Goal: Task Accomplishment & Management: Manage account settings

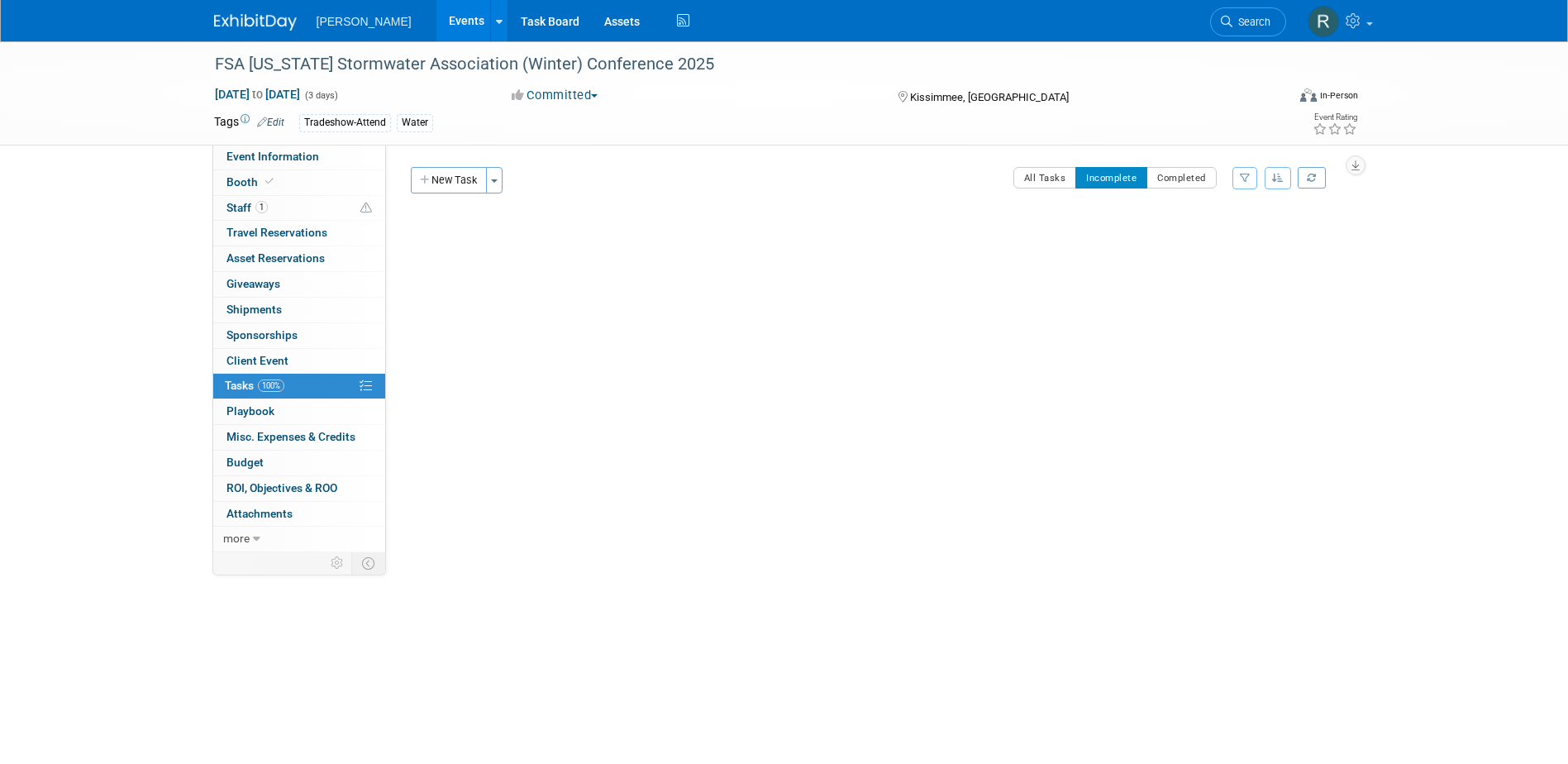
click at [1253, 20] on span "Search" at bounding box center [1251, 22] width 38 height 12
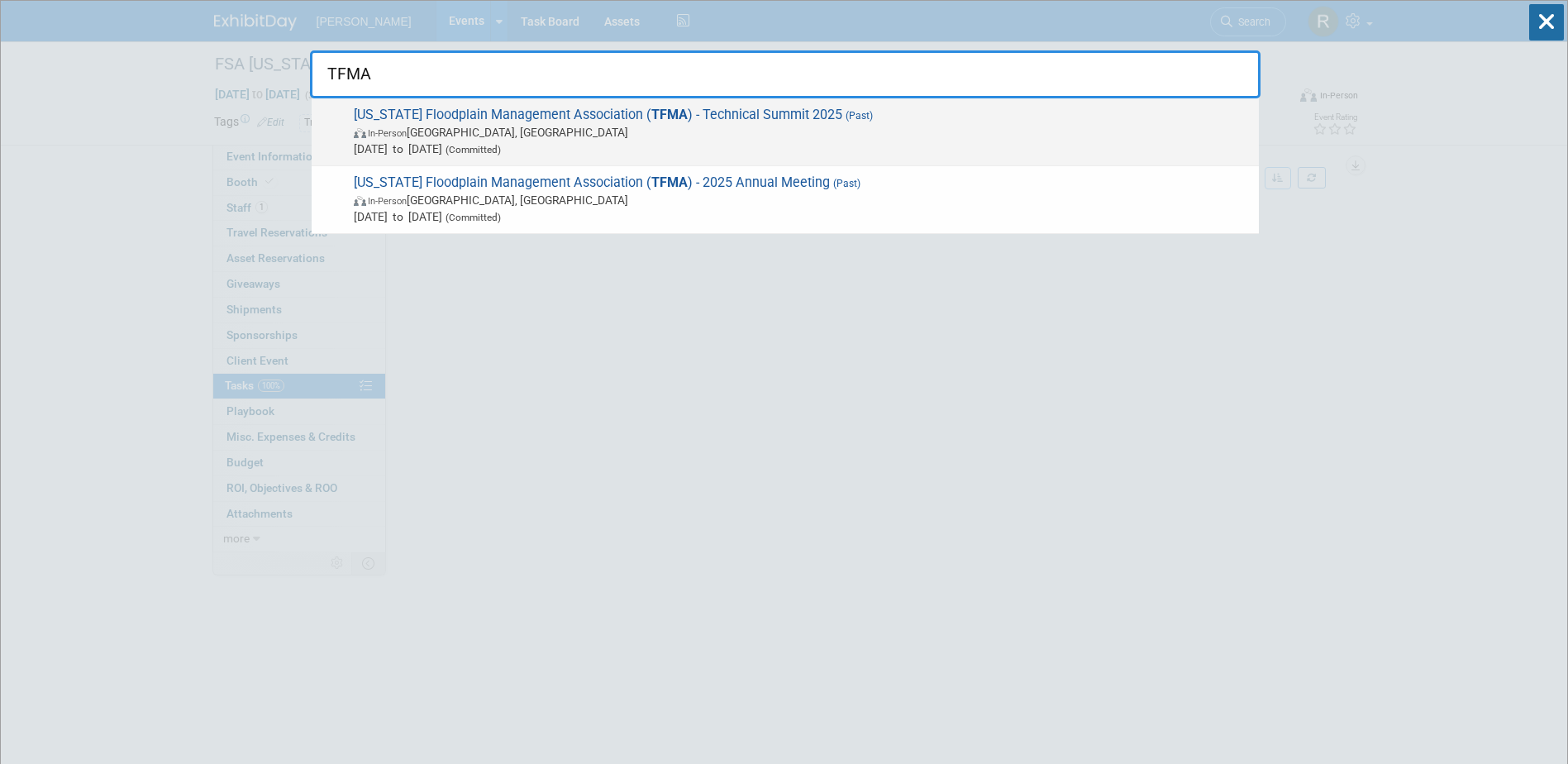
type input "TFMA"
click at [469, 139] on span "In-Person [GEOGRAPHIC_DATA], [GEOGRAPHIC_DATA]" at bounding box center [802, 132] width 897 height 17
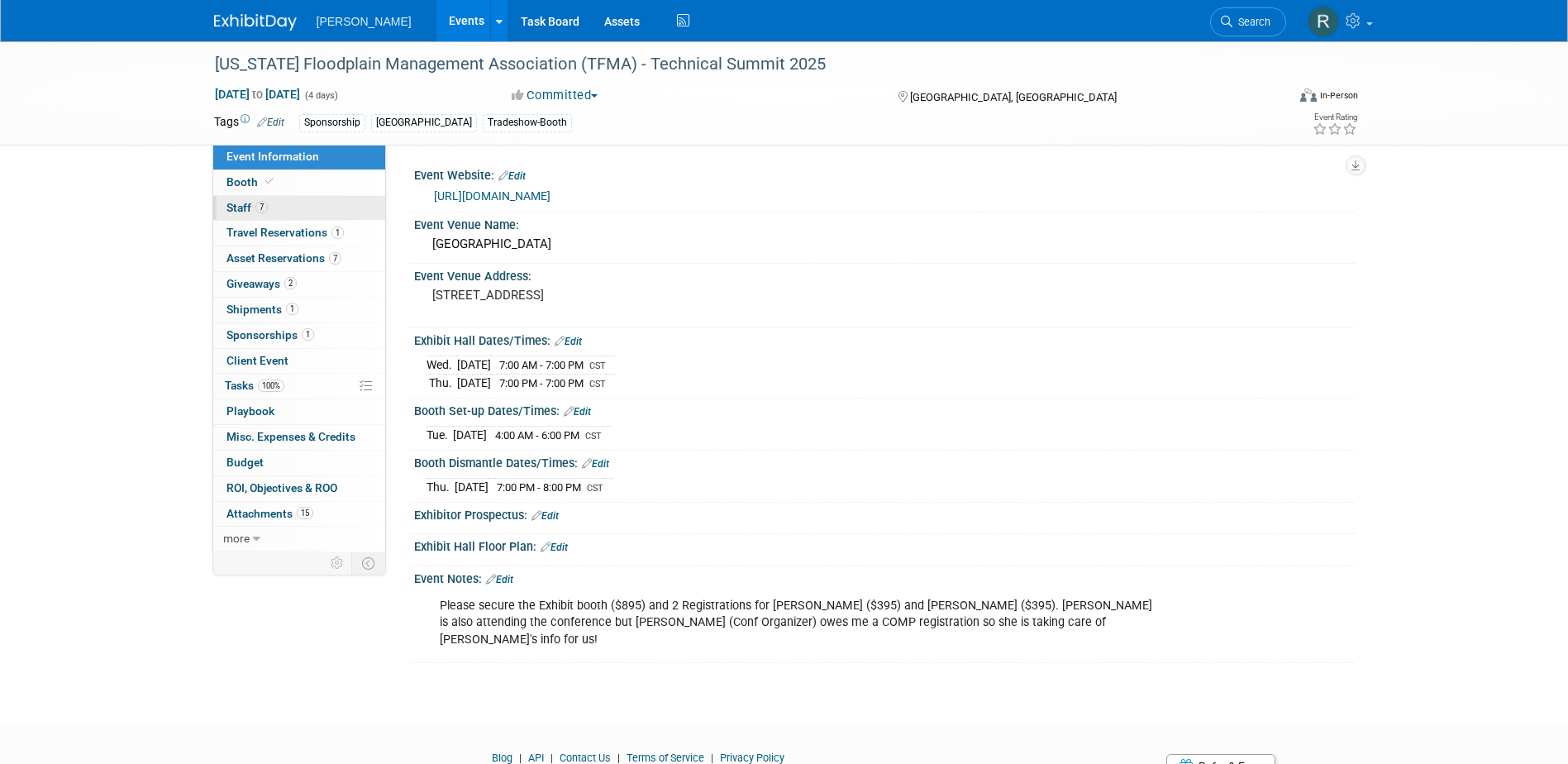
click at [239, 205] on span "Staff 7" at bounding box center [246, 207] width 41 height 13
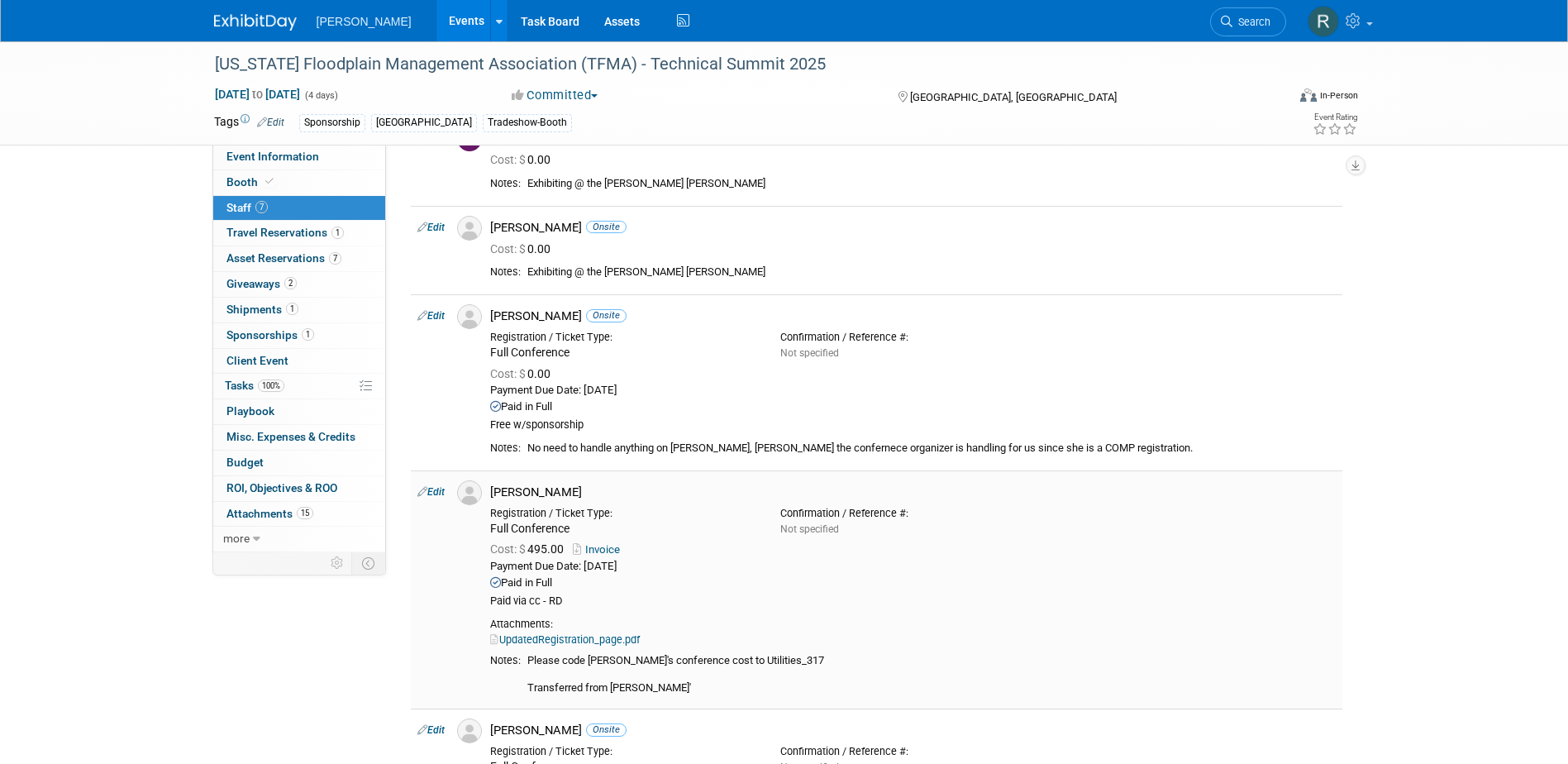
scroll to position [496, 0]
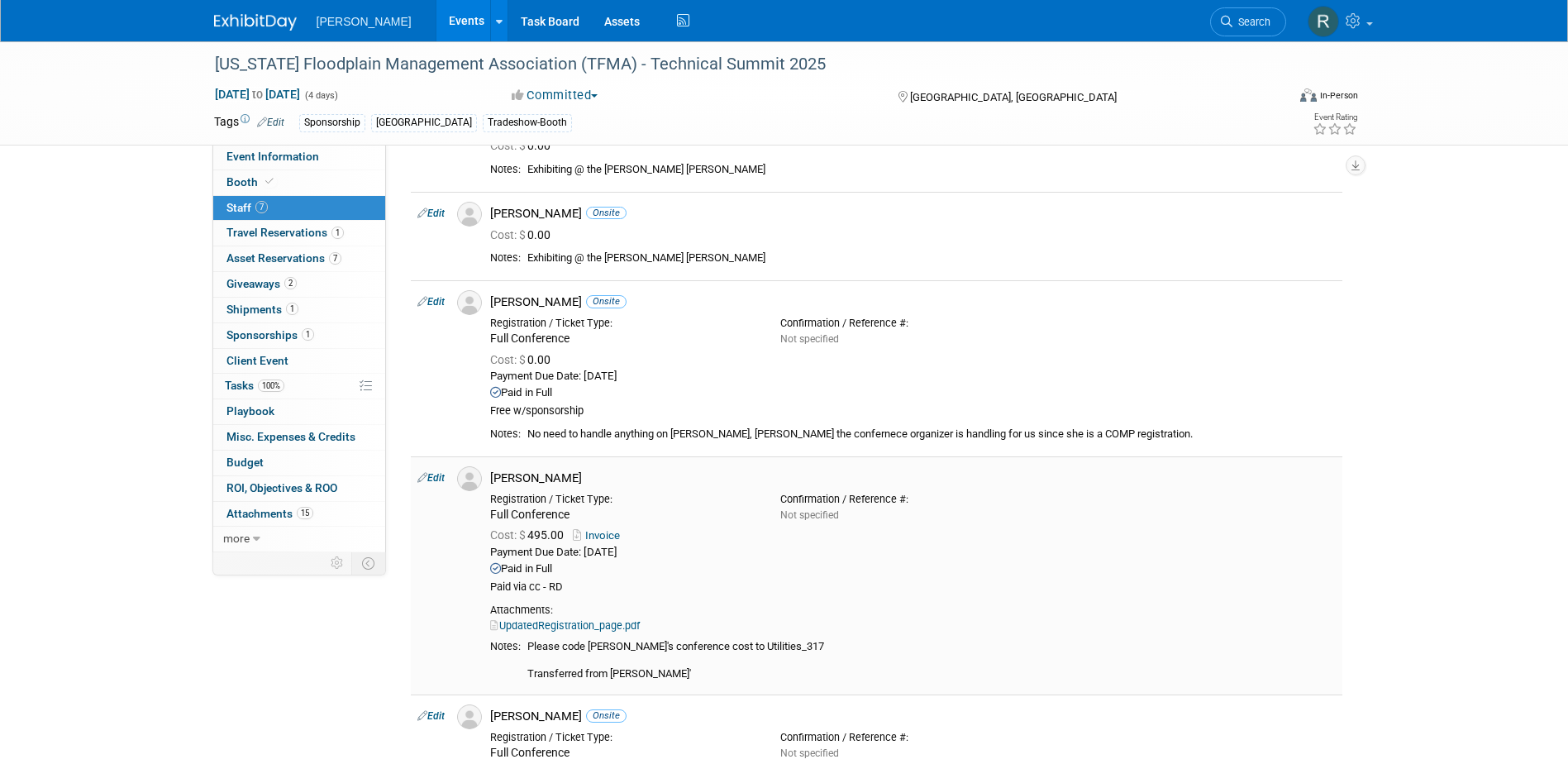
click at [579, 629] on link "UpdatedRegistration_page.pdf" at bounding box center [565, 625] width 150 height 12
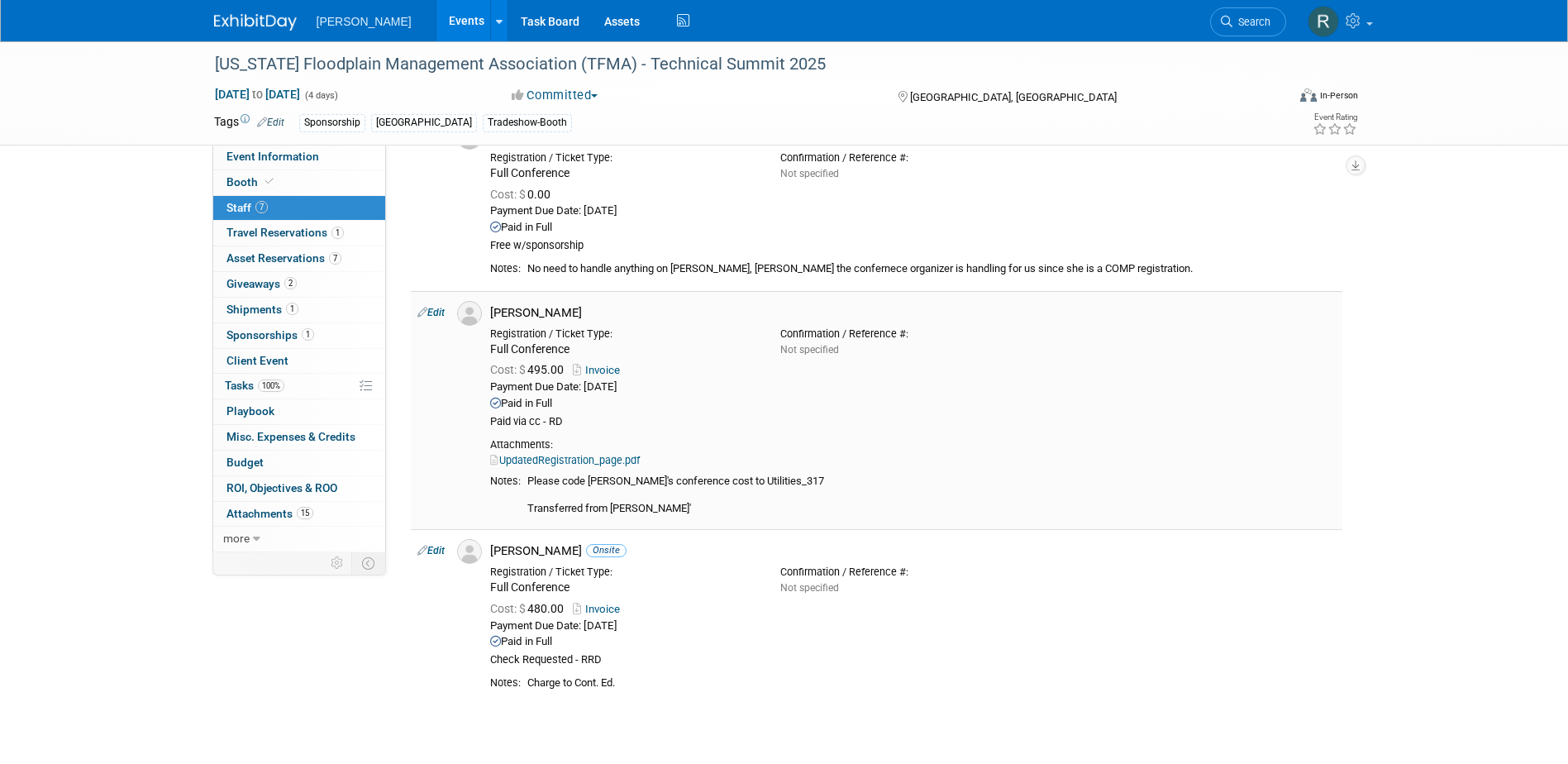
click at [602, 368] on link "Invoice" at bounding box center [599, 370] width 53 height 12
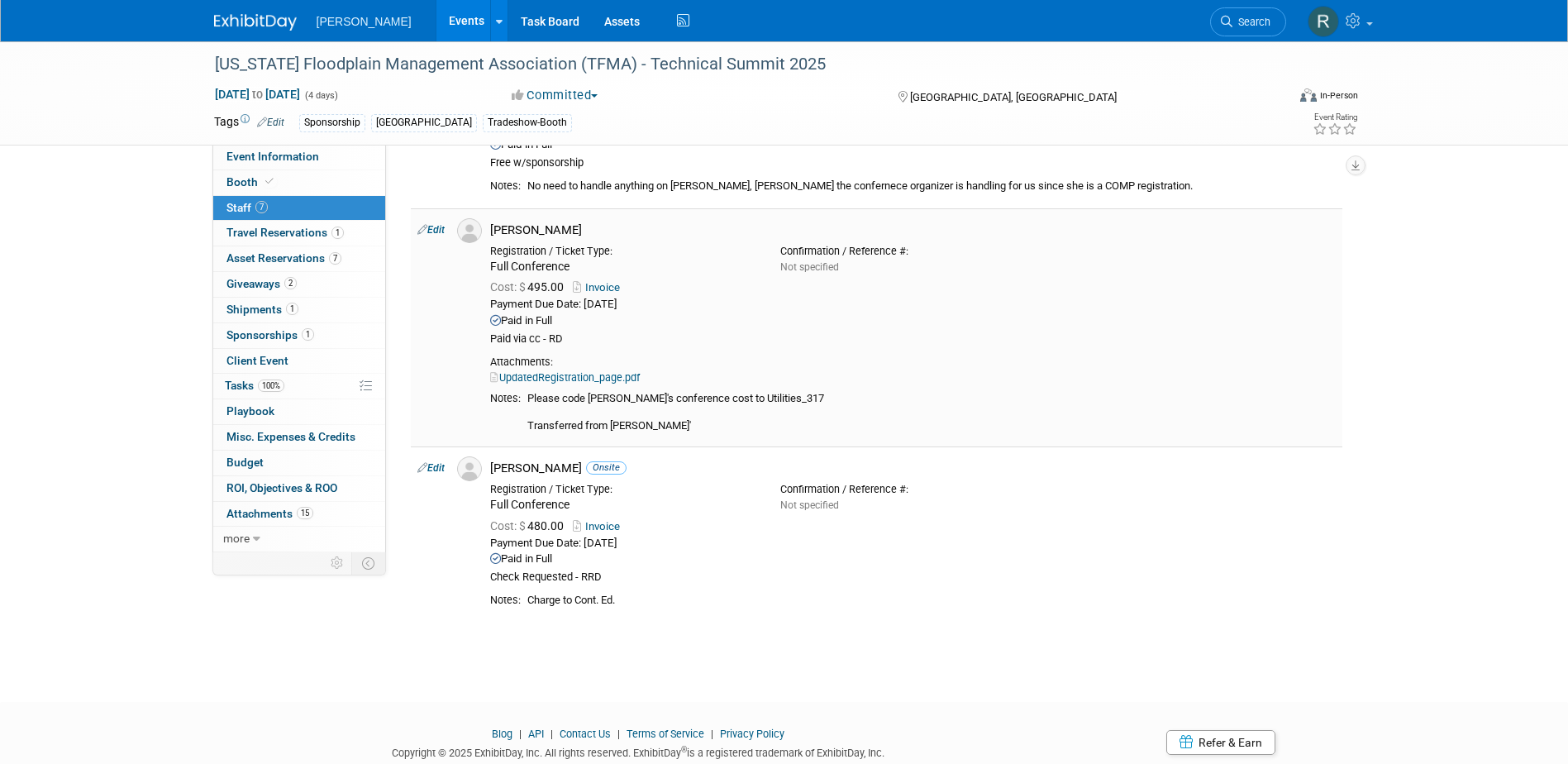
click at [441, 232] on link "Edit" at bounding box center [431, 229] width 27 height 11
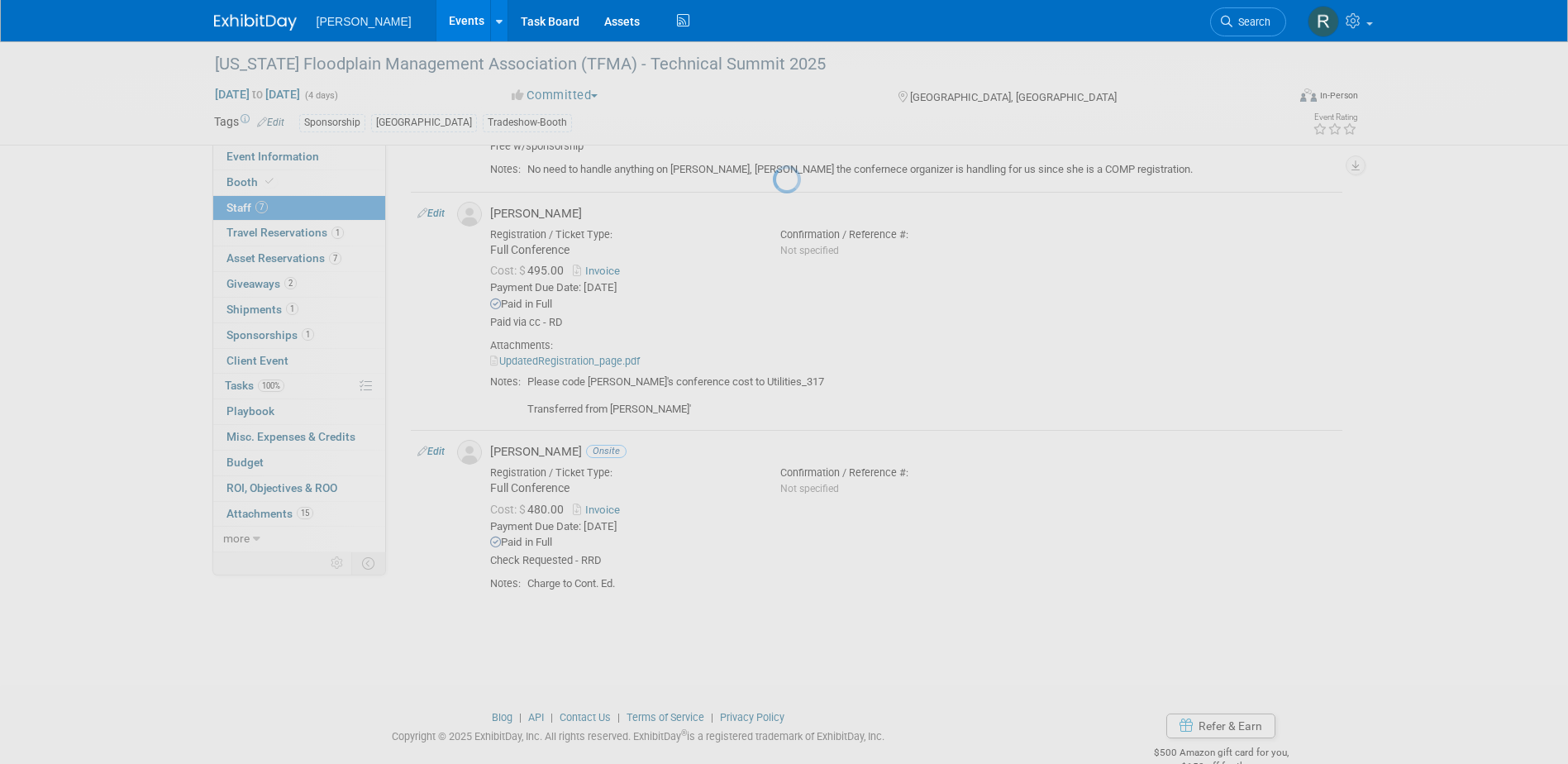
select select "513702c8-90f4-4cee-b411-7b02e9a9240b"
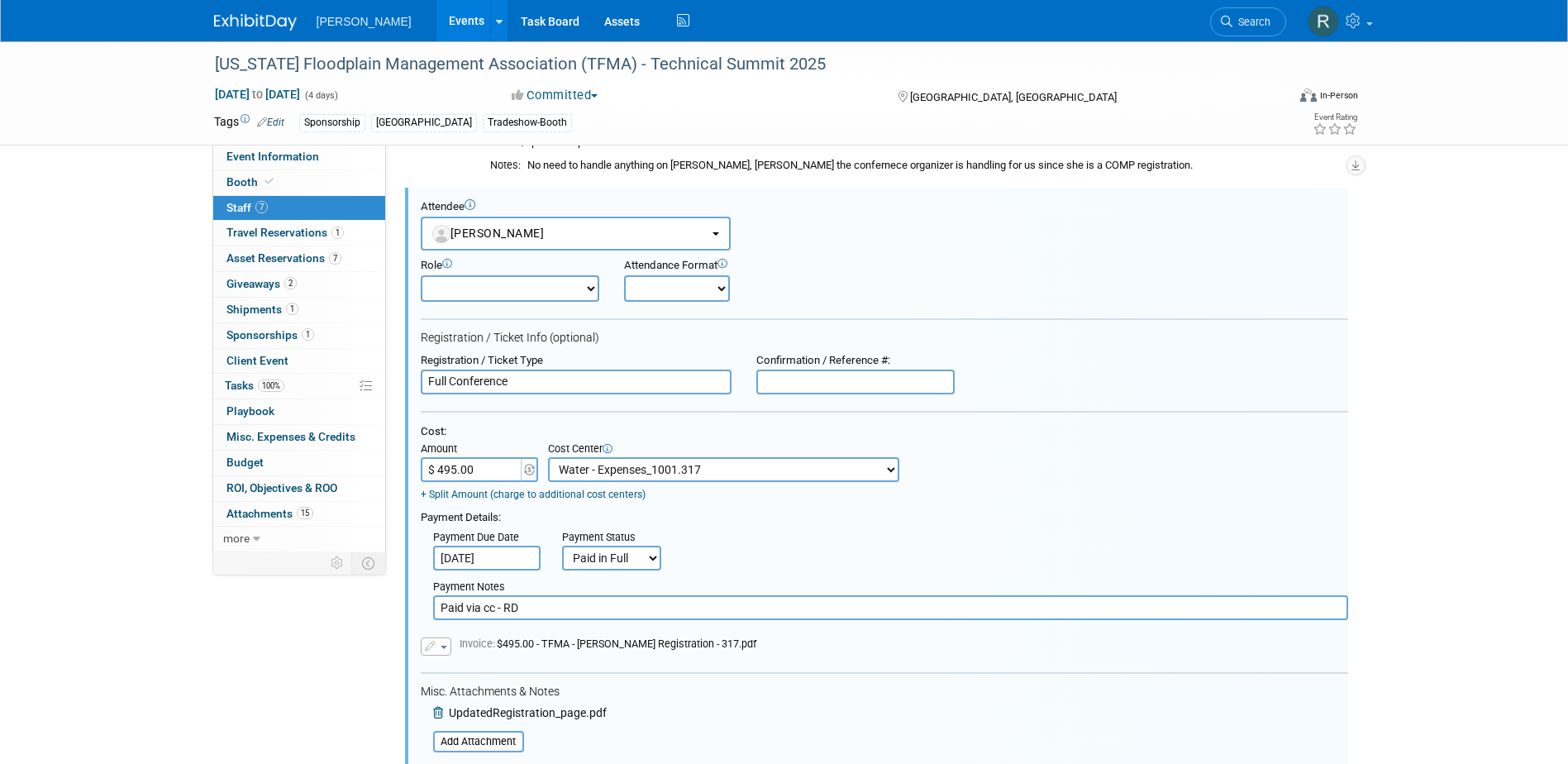
scroll to position [0, 0]
click at [474, 470] on input "$ 495.00" at bounding box center [473, 469] width 103 height 25
type input "$ 640.00"
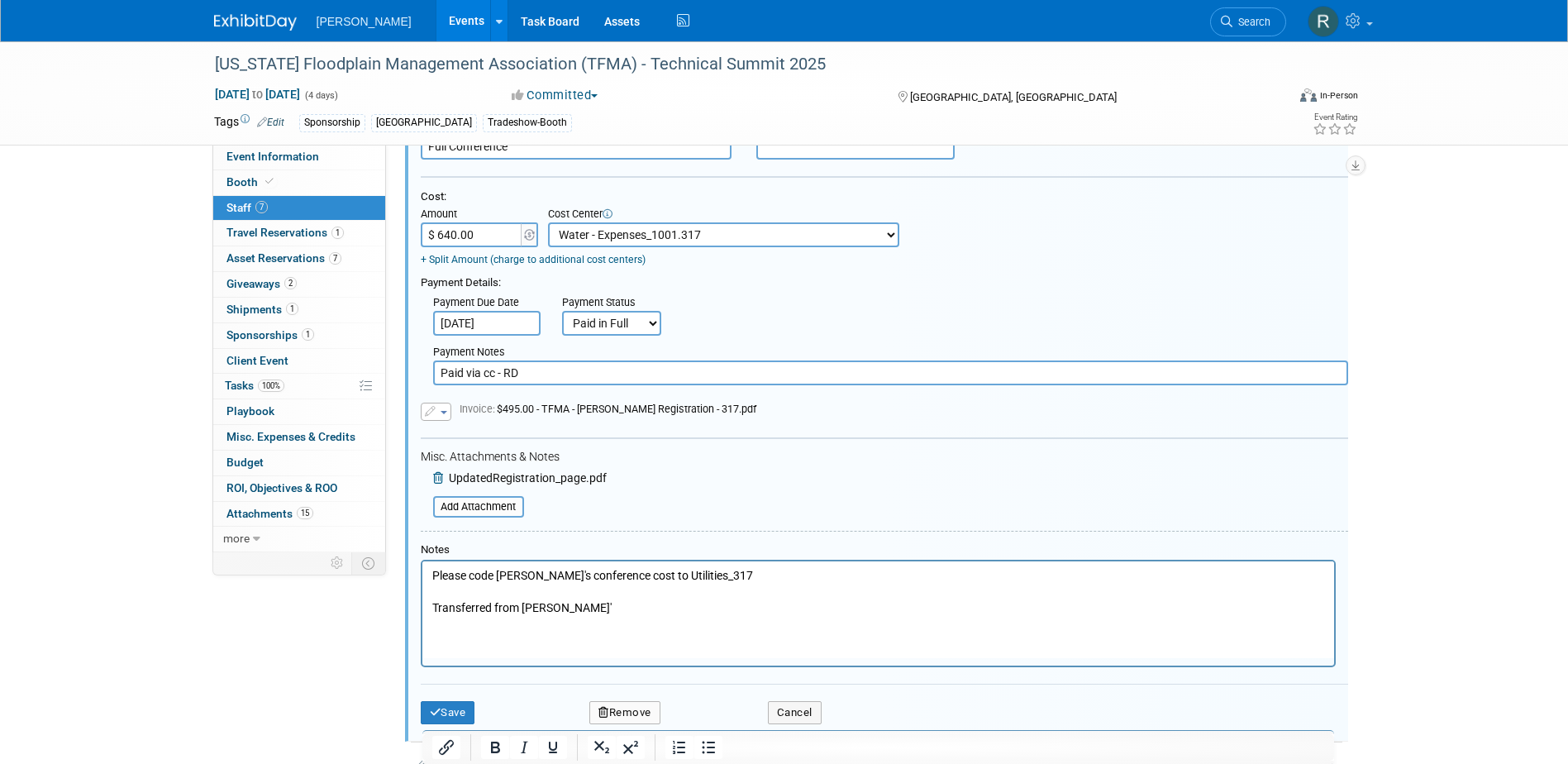
scroll to position [1013, 0]
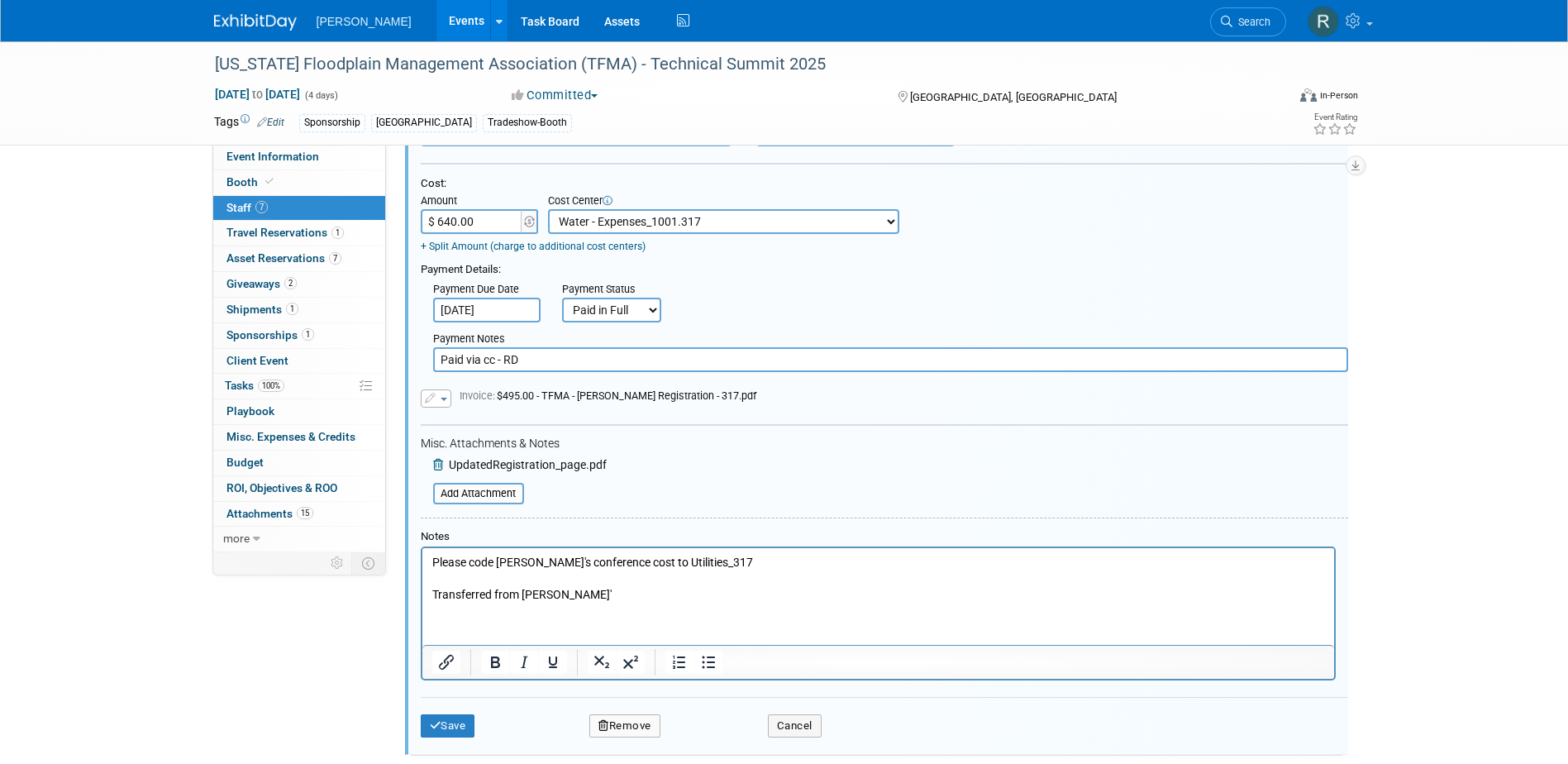
click at [431, 558] on p "Please code Soheyl's conference cost to Utilities_317 Transferred from Genee'" at bounding box center [878, 579] width 893 height 49
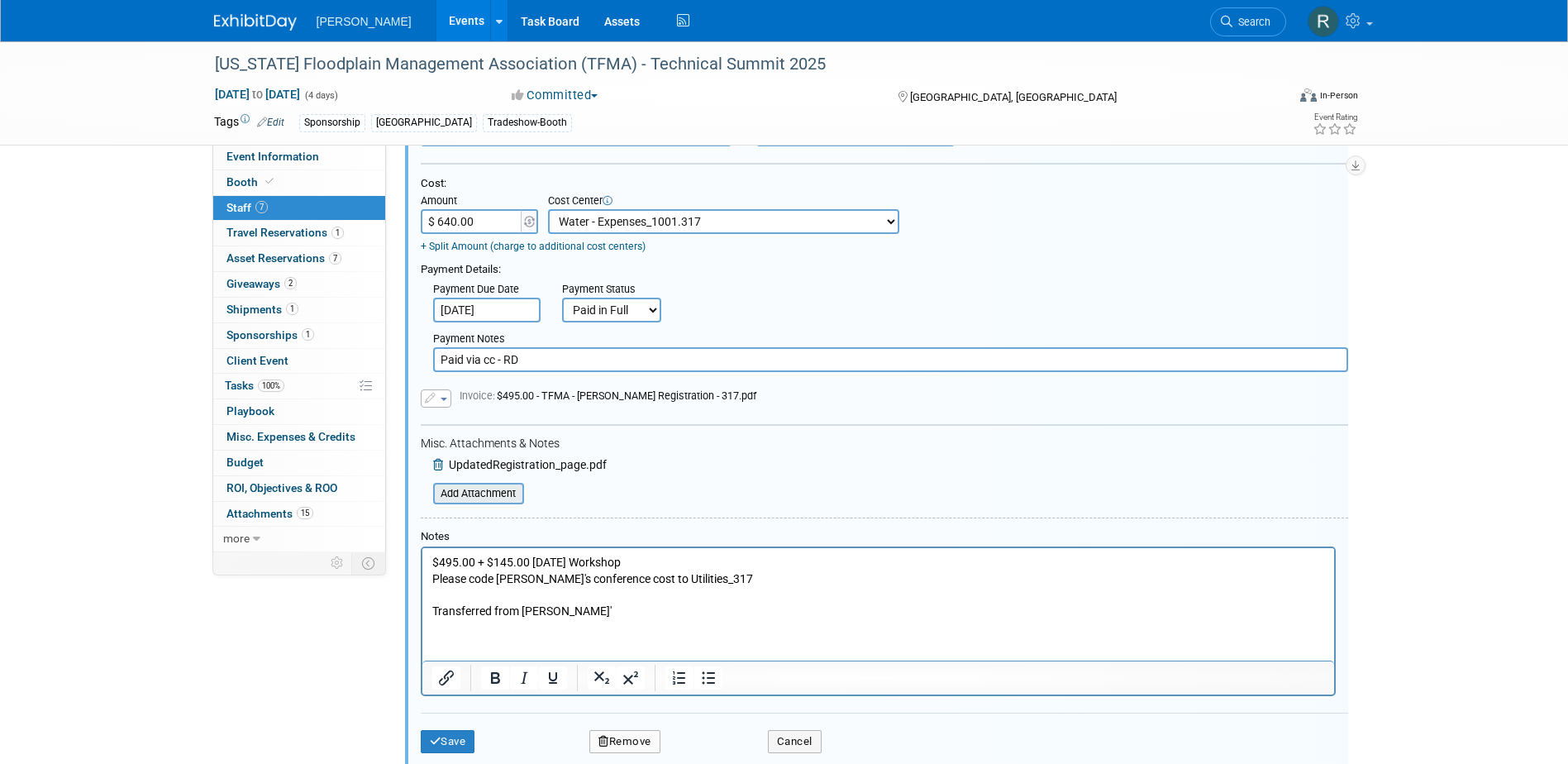
click at [477, 496] on input "file" at bounding box center [424, 493] width 196 height 18
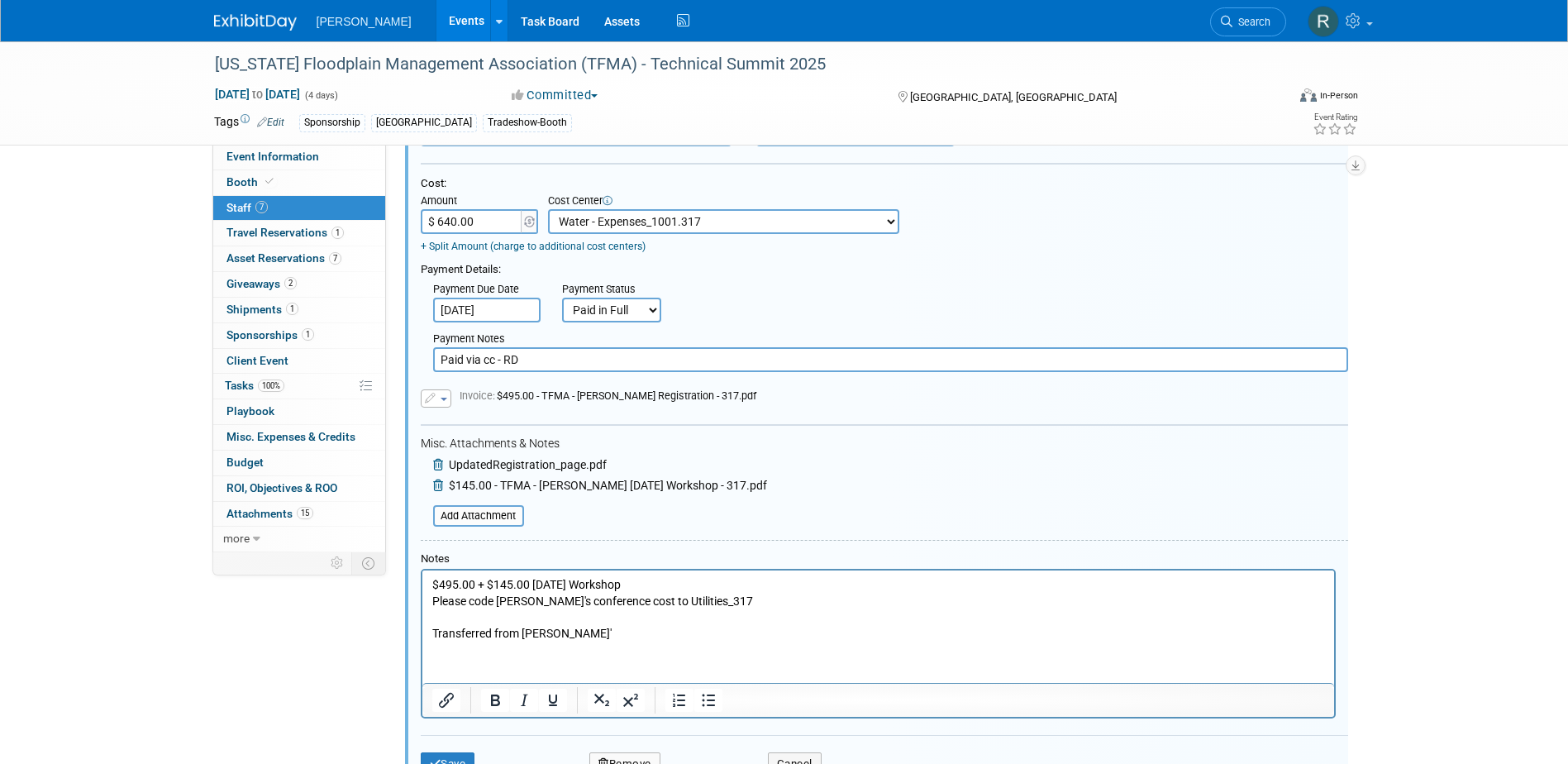
scroll to position [1261, 0]
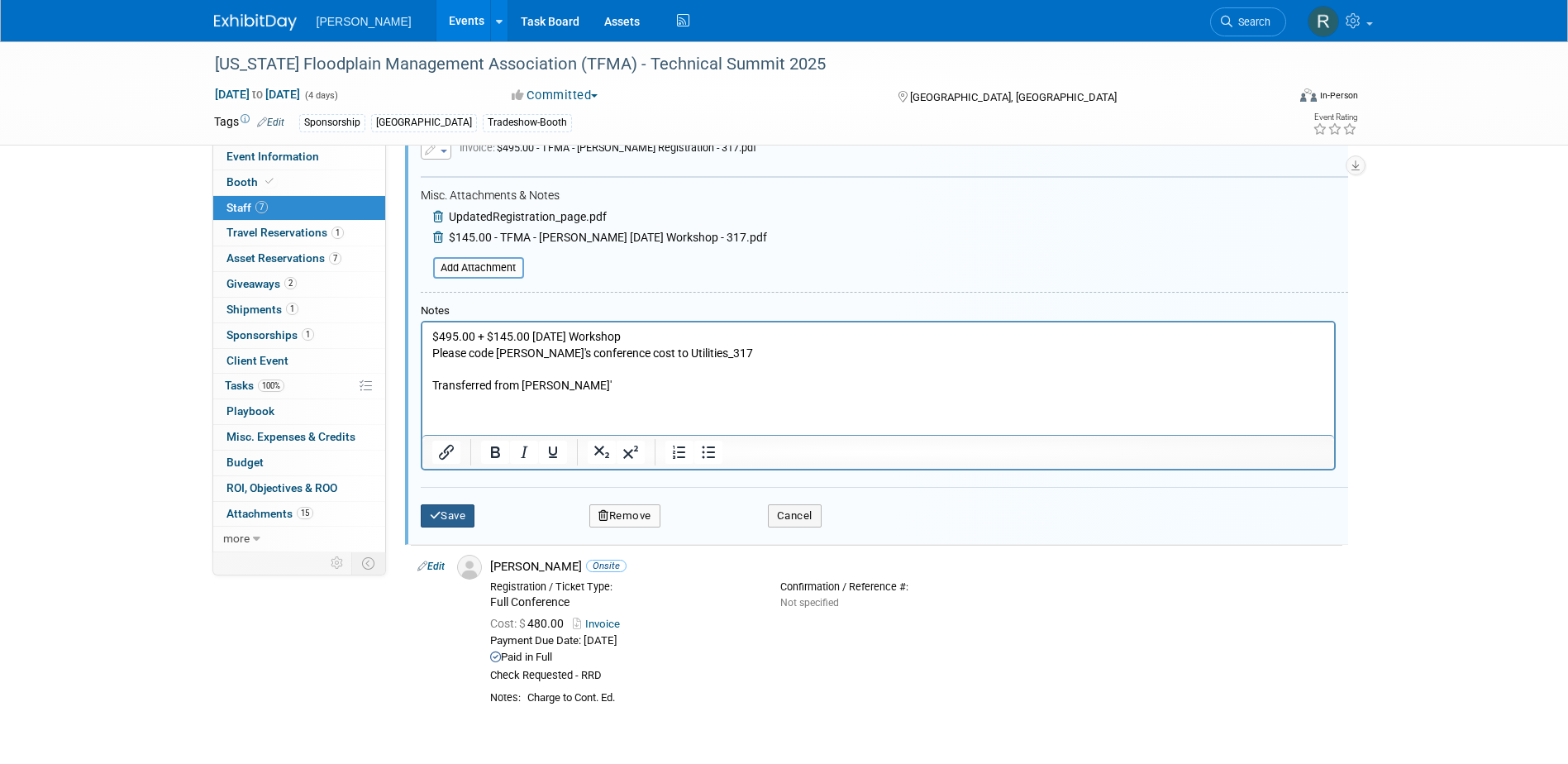
click at [444, 514] on button "Save" at bounding box center [448, 516] width 54 height 23
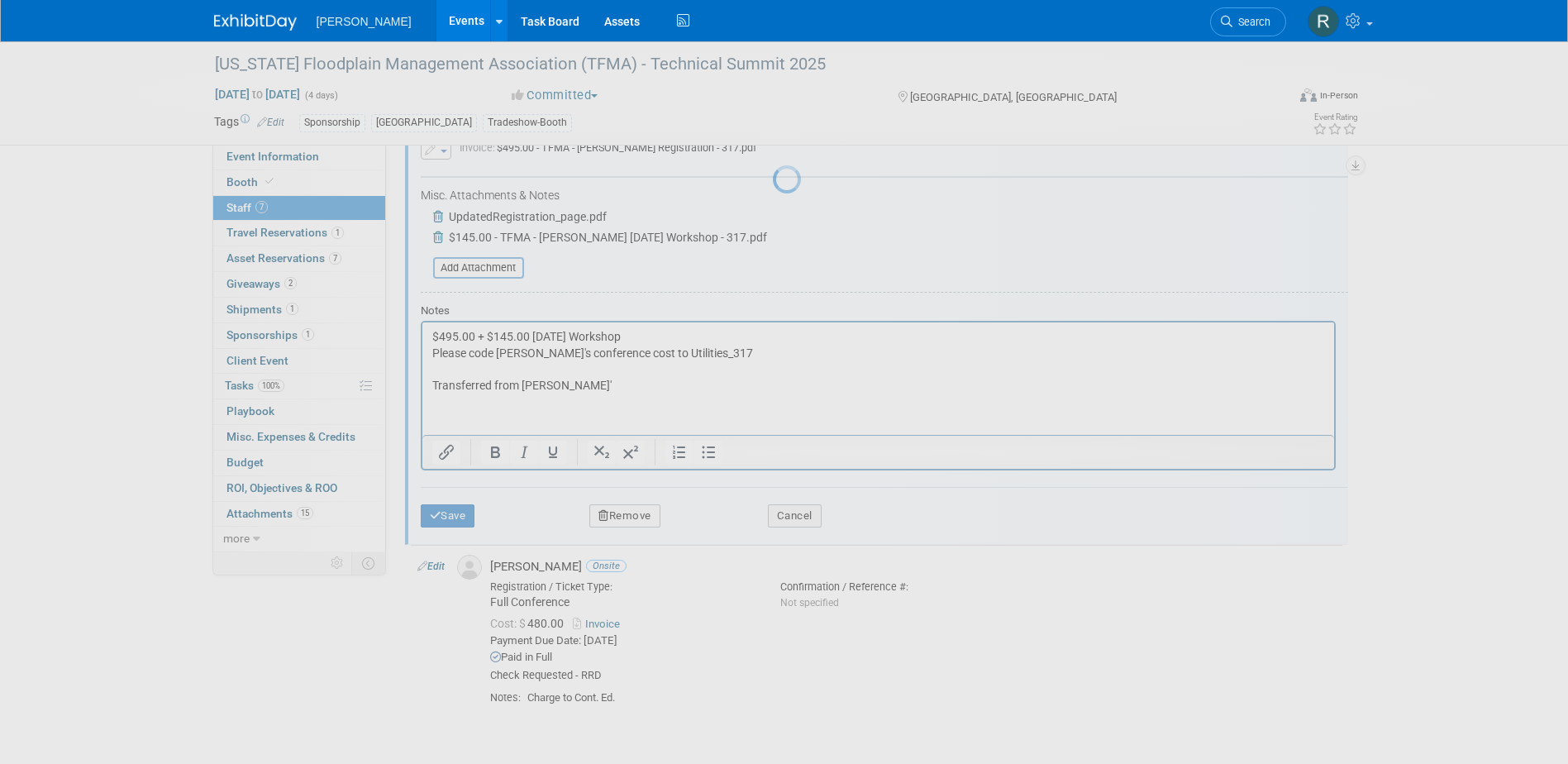
scroll to position [826, 0]
